Goal: Task Accomplishment & Management: Manage account settings

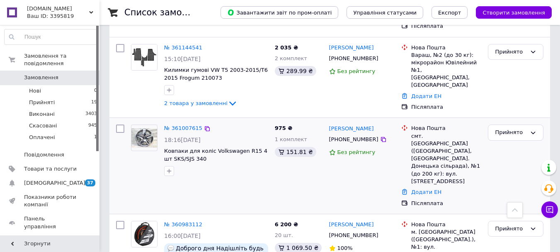
scroll to position [456, 0]
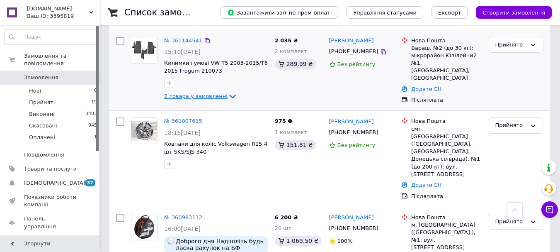
click at [229, 94] on icon at bounding box center [232, 96] width 7 height 4
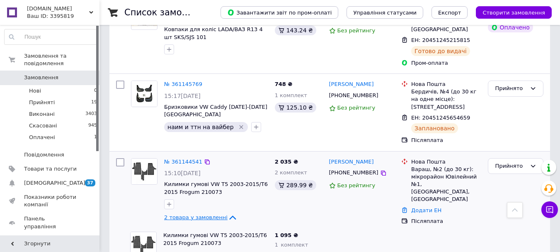
scroll to position [332, 0]
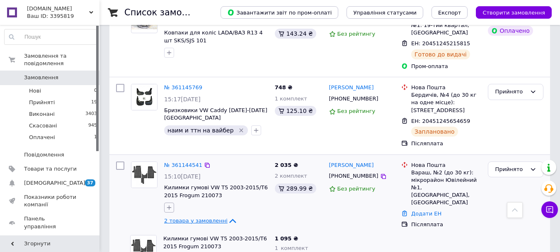
click at [167, 202] on button "button" at bounding box center [169, 207] width 10 height 10
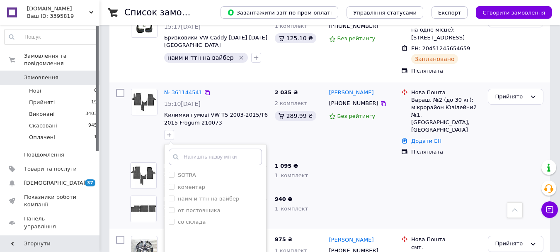
scroll to position [456, 0]
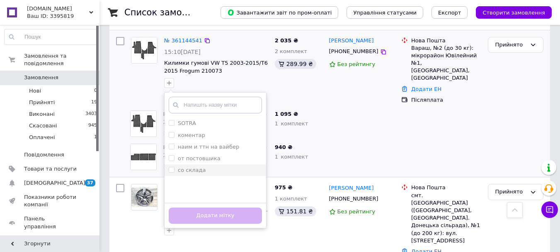
click at [171, 166] on label "со склада" at bounding box center [187, 169] width 37 height 7
click at [171, 167] on input "со склада" at bounding box center [171, 169] width 5 height 5
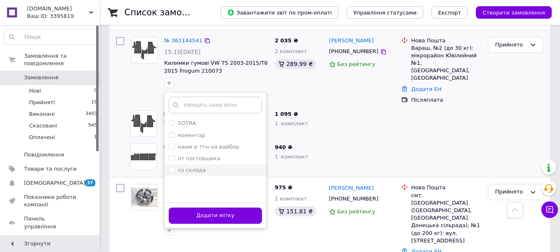
click at [171, 167] on input "со склада" at bounding box center [171, 169] width 5 height 5
checkbox input "true"
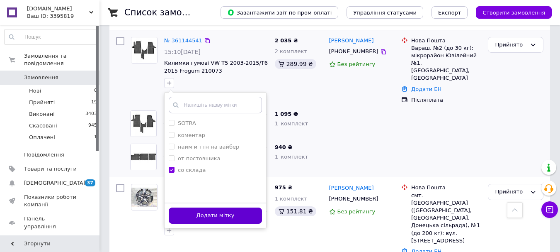
click at [206, 207] on button "Додати мітку" at bounding box center [215, 215] width 93 height 16
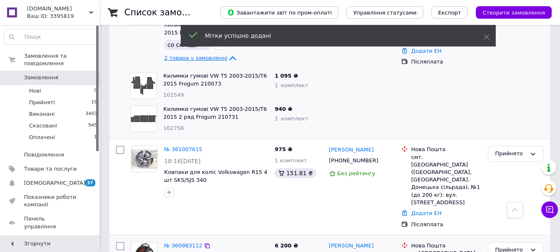
scroll to position [539, 0]
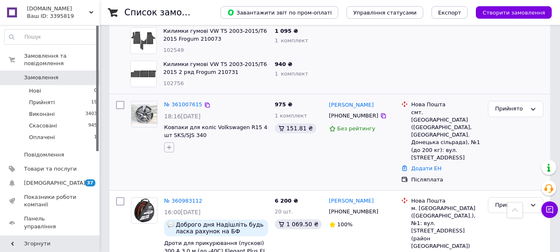
click at [173, 142] on button "button" at bounding box center [169, 147] width 10 height 10
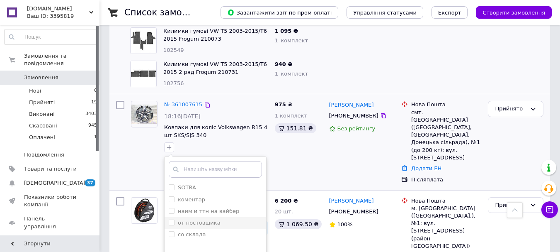
click at [172, 219] on input "от постовшика" at bounding box center [171, 221] width 5 height 5
checkbox input "true"
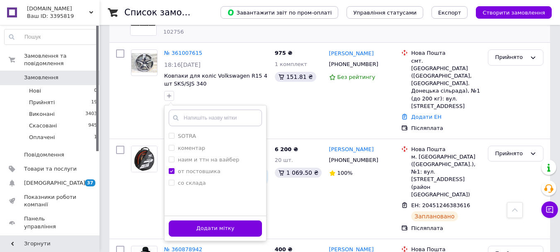
scroll to position [663, 0]
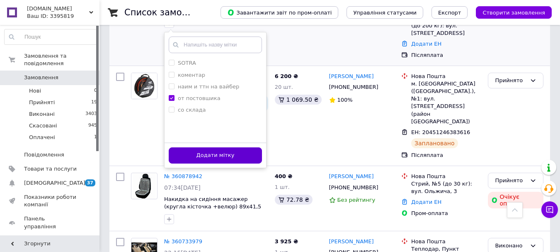
click at [213, 147] on button "Додати мітку" at bounding box center [215, 155] width 93 height 16
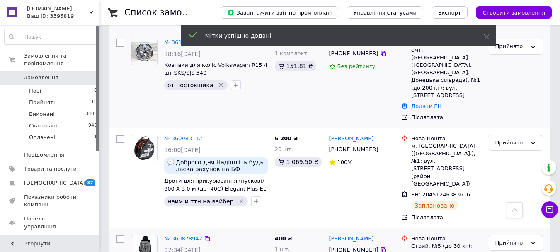
scroll to position [580, 0]
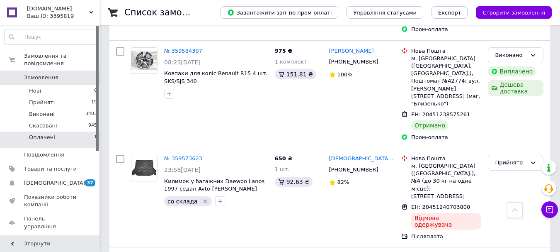
click at [51, 133] on span "Оплачені" at bounding box center [42, 136] width 26 height 7
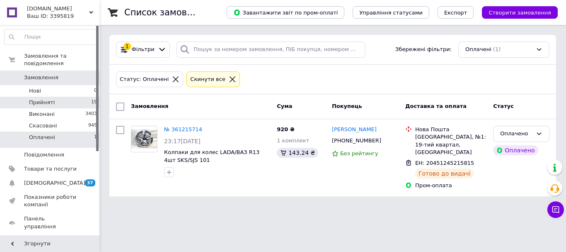
click at [43, 99] on span "Прийняті" at bounding box center [42, 102] width 26 height 7
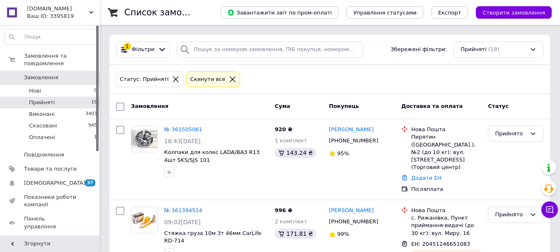
scroll to position [1326, 0]
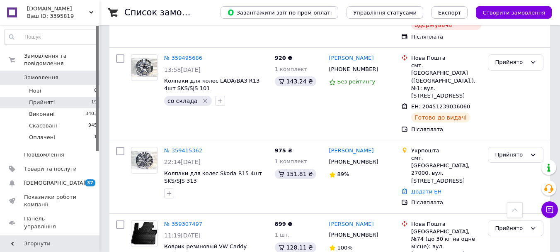
scroll to position [1243, 0]
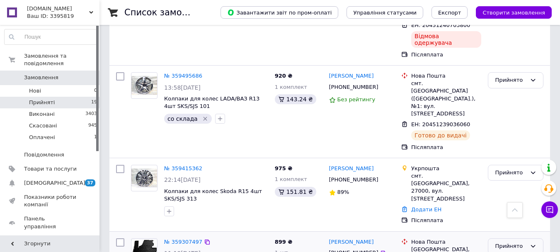
click at [518, 242] on div "Прийнято" at bounding box center [510, 246] width 31 height 9
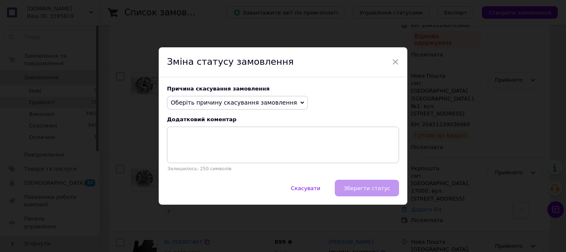
click at [254, 104] on span "Оберіть причину скасування замовлення" at bounding box center [234, 102] width 126 height 7
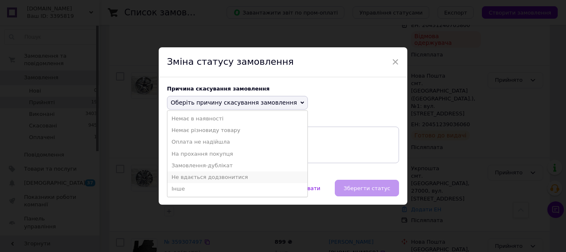
click at [210, 179] on li "Не вдається додзвонитися" at bounding box center [237, 177] width 140 height 12
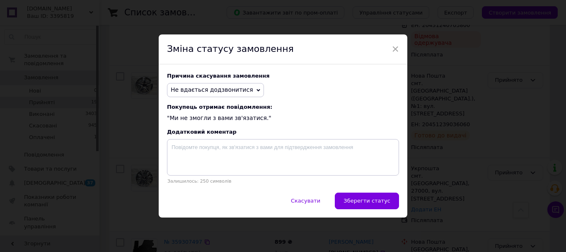
drag, startPoint x: 371, startPoint y: 201, endPoint x: 373, endPoint y: 196, distance: 5.9
click at [373, 201] on span "Зберегти статус" at bounding box center [367, 200] width 47 height 6
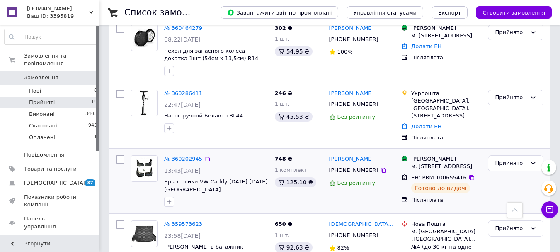
scroll to position [995, 0]
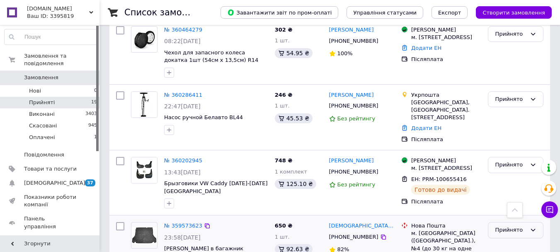
click at [522, 225] on div "Прийнято" at bounding box center [510, 229] width 31 height 9
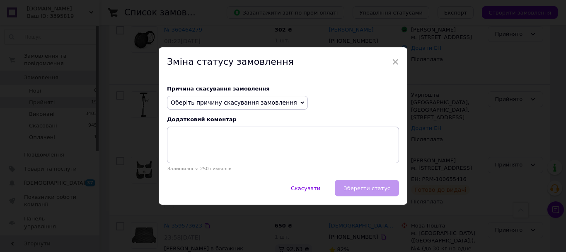
click at [236, 101] on span "Оберіть причину скасування замовлення" at bounding box center [234, 102] width 126 height 7
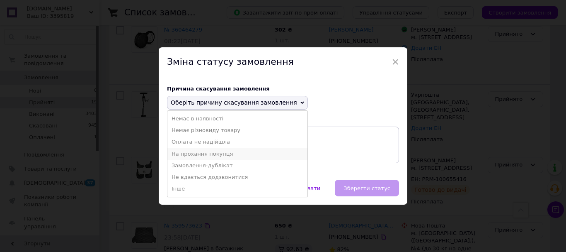
click at [201, 155] on li "На прохання покупця" at bounding box center [237, 154] width 140 height 12
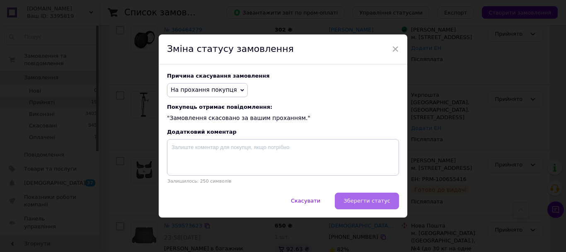
click at [368, 203] on span "Зберегти статус" at bounding box center [367, 200] width 47 height 6
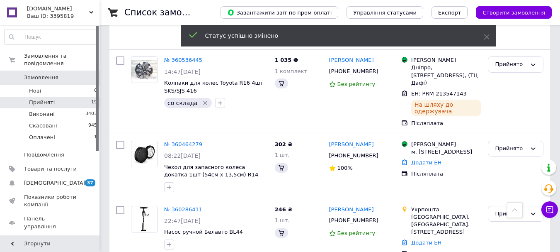
scroll to position [829, 0]
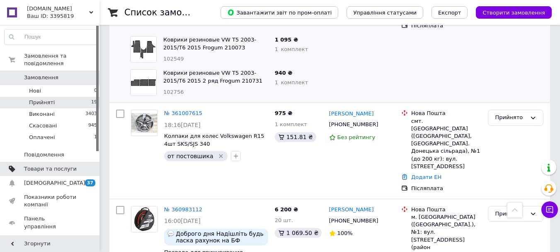
scroll to position [456, 0]
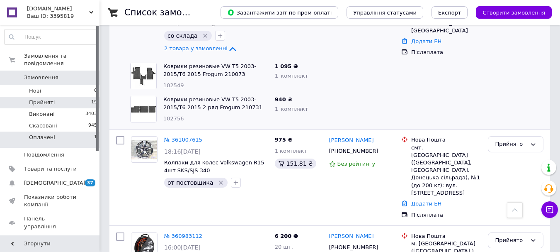
click at [48, 133] on span "Оплачені" at bounding box center [42, 136] width 26 height 7
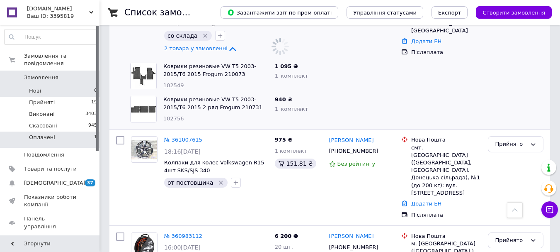
click at [46, 88] on li "Нові 0" at bounding box center [51, 91] width 102 height 12
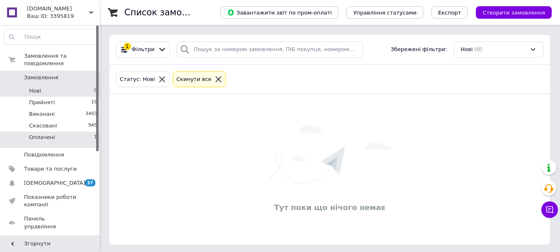
click at [37, 134] on li "Оплачені 1" at bounding box center [51, 139] width 102 height 16
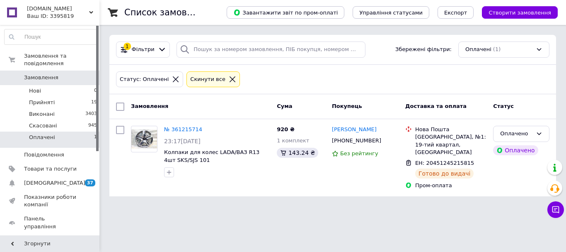
click at [41, 133] on span "Оплачені" at bounding box center [42, 136] width 26 height 7
click at [42, 99] on span "Прийняті" at bounding box center [42, 102] width 26 height 7
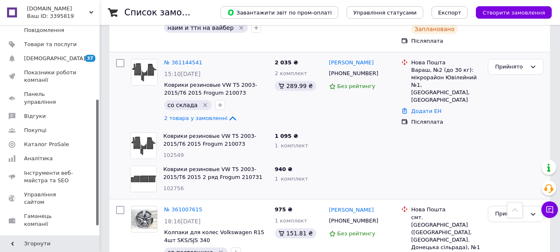
scroll to position [456, 0]
